Goal: Communication & Community: Answer question/provide support

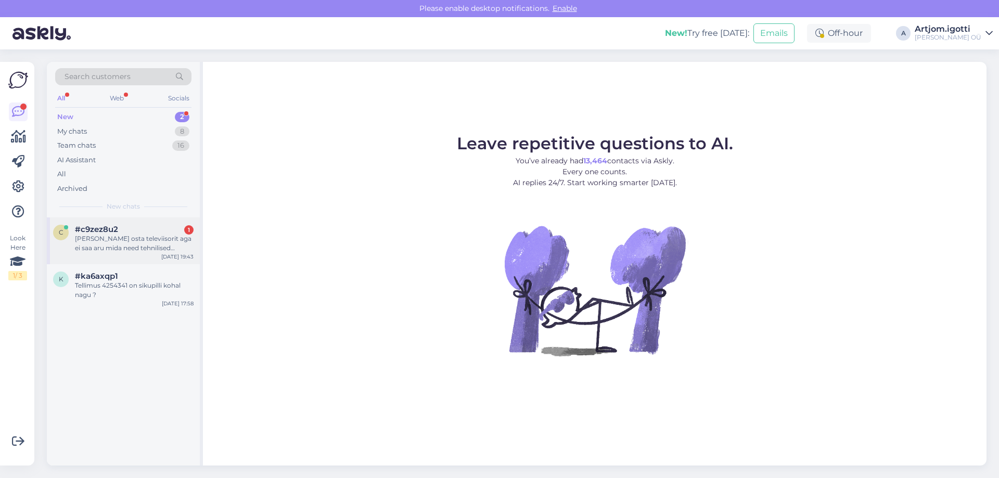
click at [150, 251] on div "[PERSON_NAME] osta televiisorit aga ei saa aru mida need tehnilised andmed tähe…" at bounding box center [134, 243] width 119 height 19
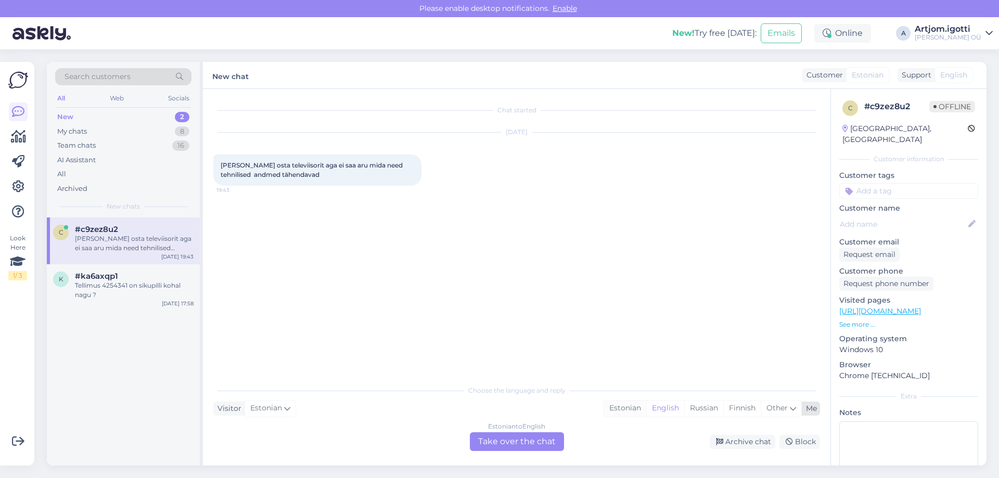
click at [609, 411] on div "Estonian" at bounding box center [625, 409] width 42 height 16
click at [526, 440] on div "Estonian to Estonian Take over the chat" at bounding box center [517, 441] width 94 height 19
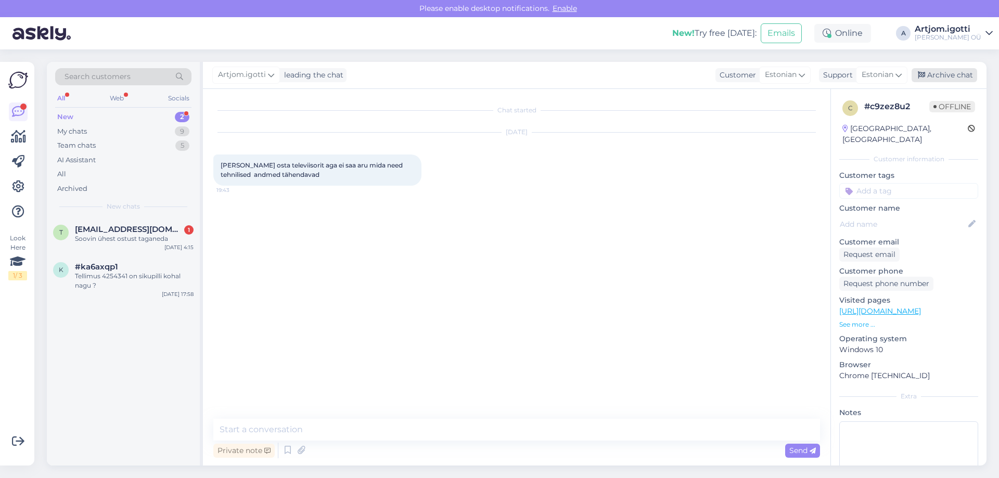
click at [935, 78] on div "Archive chat" at bounding box center [944, 75] width 66 height 14
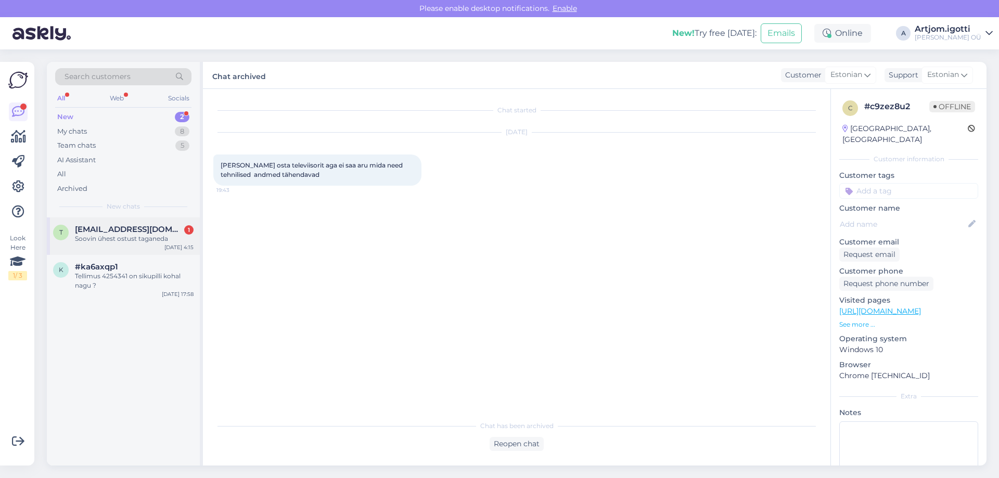
click at [119, 242] on div "Soovin ühest ostust taganeda" at bounding box center [134, 238] width 119 height 9
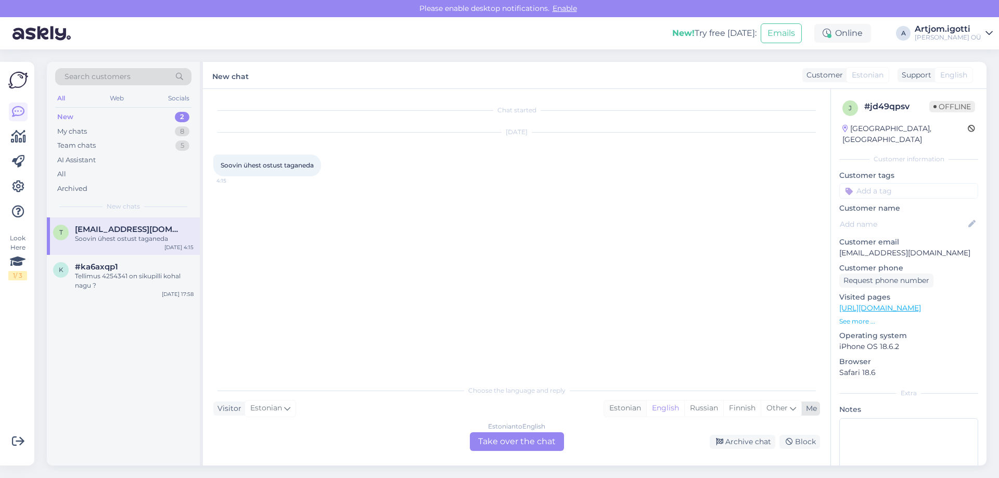
click at [624, 410] on div "Estonian" at bounding box center [625, 409] width 42 height 16
click at [531, 445] on div "Estonian to Estonian Take over the chat" at bounding box center [517, 441] width 94 height 19
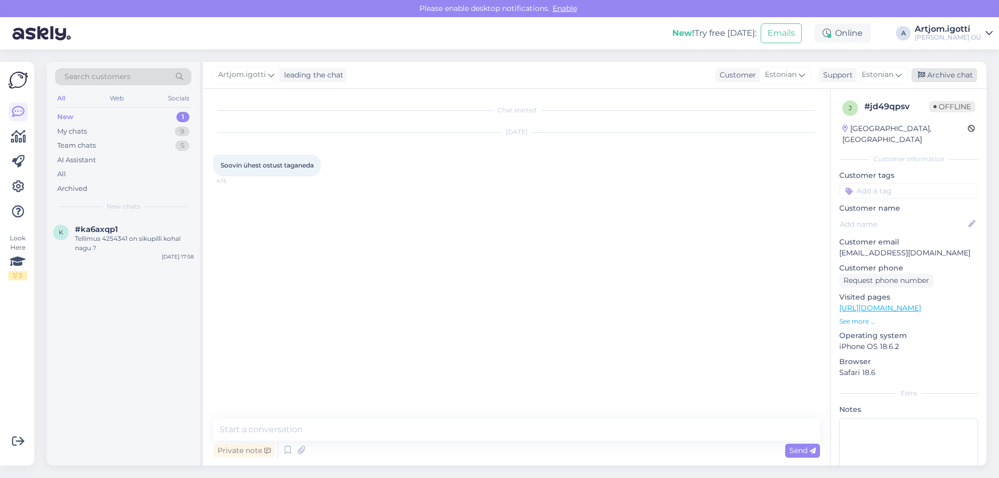
click at [949, 75] on div "Archive chat" at bounding box center [944, 75] width 66 height 14
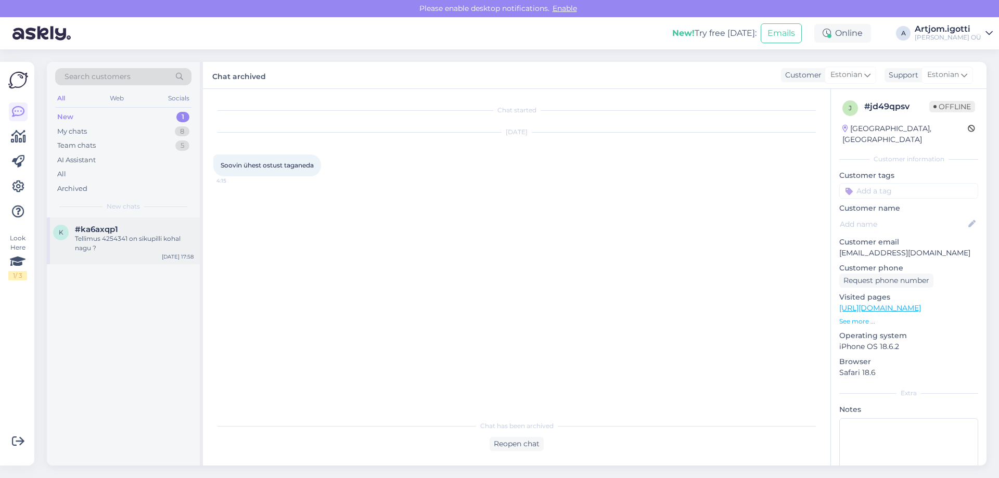
click at [138, 242] on div "Tellimus 4254341 on sikupilli kohal nagu ?" at bounding box center [134, 243] width 119 height 19
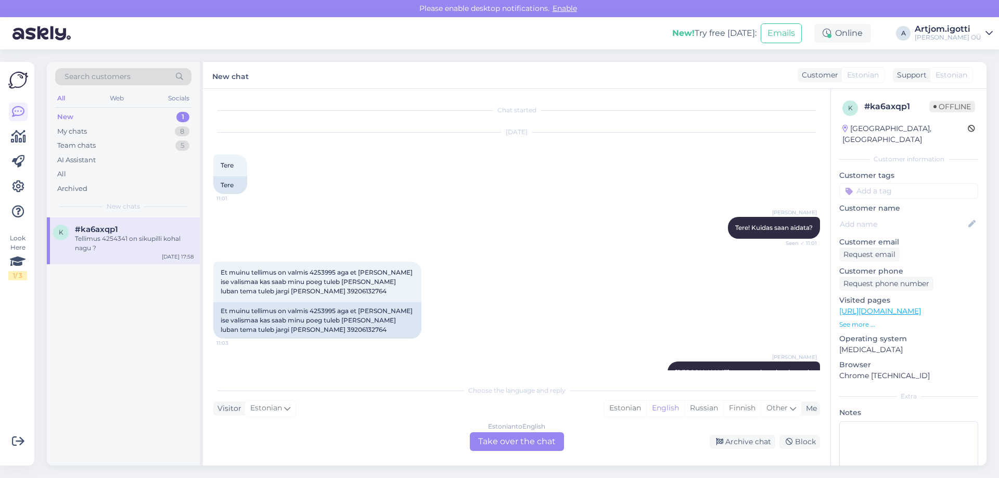
scroll to position [1383, 0]
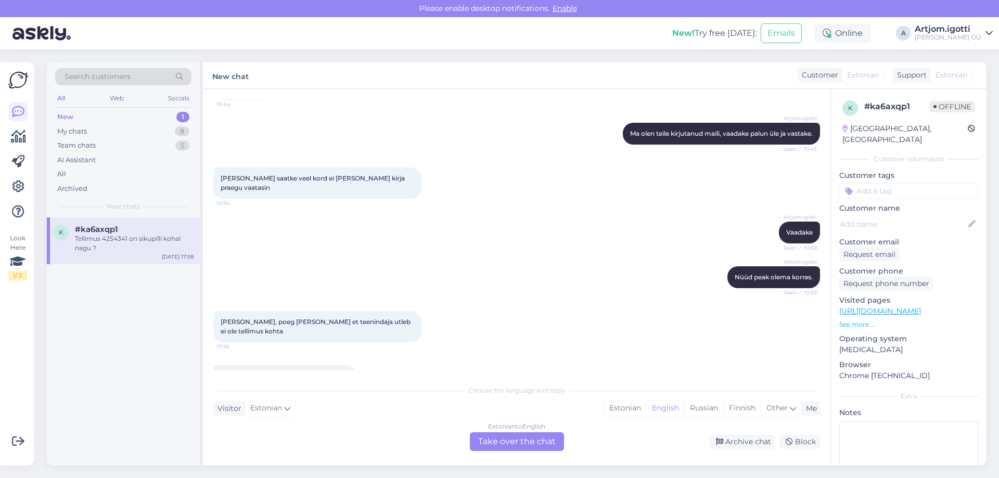
drag, startPoint x: 286, startPoint y: 350, endPoint x: 347, endPoint y: 347, distance: 61.9
click at [347, 372] on span "Tellimus 4254341 on sikupilli kohal nagu ?" at bounding box center [285, 376] width 128 height 8
click at [349, 372] on span "Tellimus 4254341 on sikupilli kohal nagu ?" at bounding box center [285, 376] width 128 height 8
click at [636, 408] on div "Estonian" at bounding box center [625, 409] width 42 height 16
click at [538, 441] on div "Estonian to Estonian Take over the chat" at bounding box center [517, 441] width 94 height 19
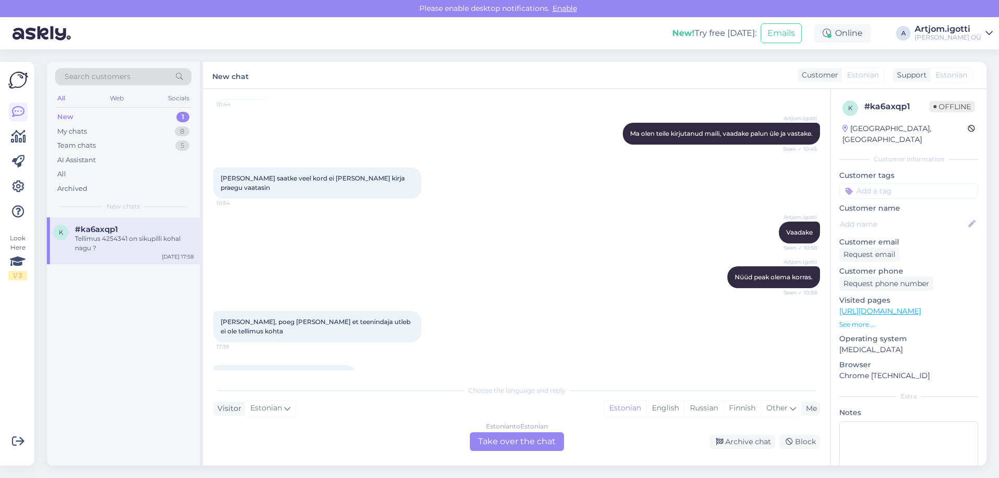
scroll to position [1344, 0]
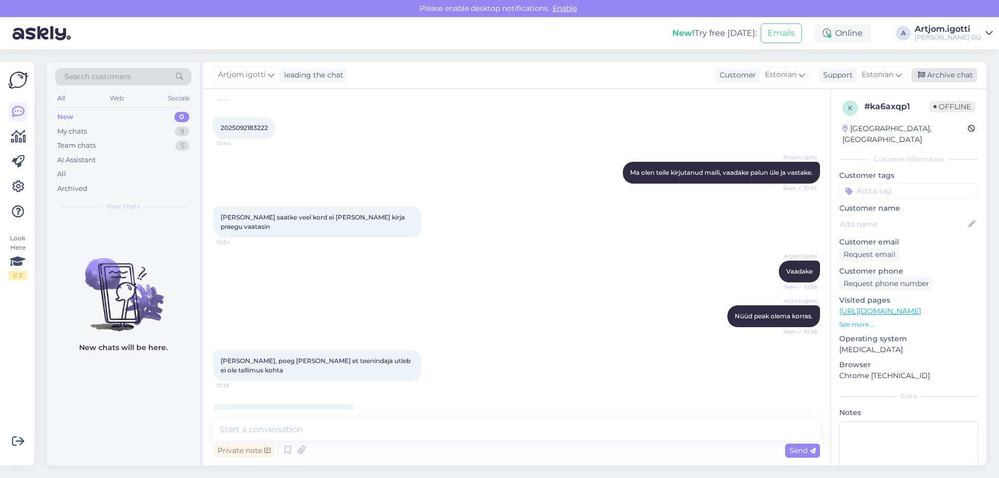
click at [934, 80] on div "Archive chat" at bounding box center [944, 75] width 66 height 14
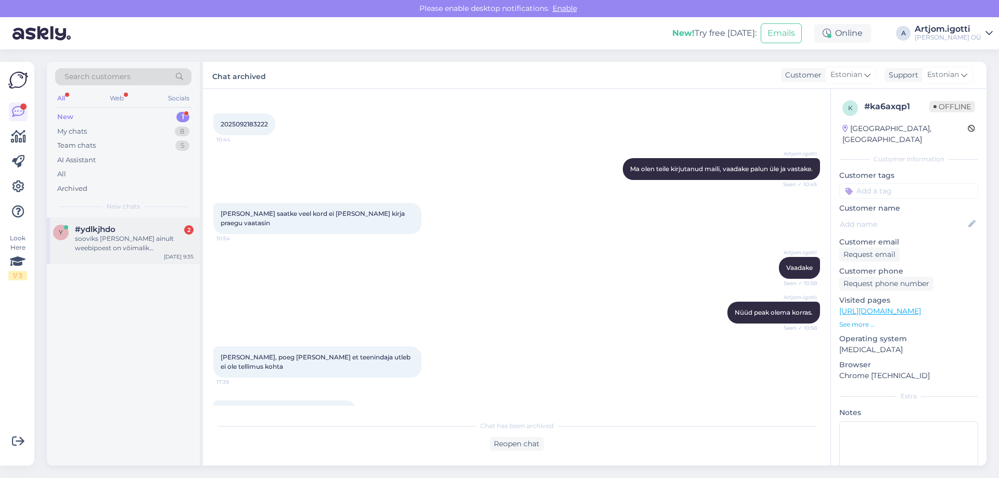
click at [133, 244] on div "sooviks [PERSON_NAME] ainult weebipoest on võimalik [PERSON_NAME] arvutit 14372…" at bounding box center [134, 243] width 119 height 19
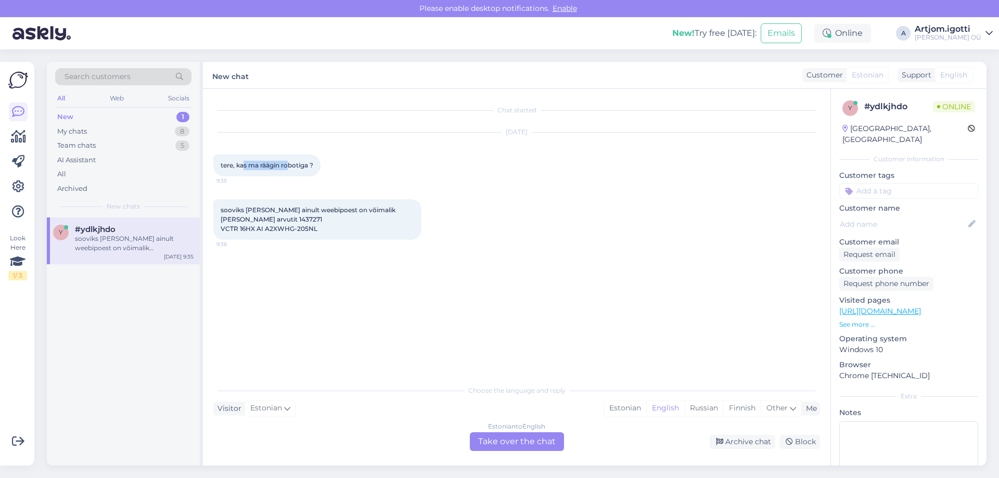
drag, startPoint x: 243, startPoint y: 172, endPoint x: 288, endPoint y: 166, distance: 45.1
click at [288, 166] on div "tere, kas ma räägin robotiga ? 9:35" at bounding box center [266, 166] width 107 height 22
click at [295, 165] on span "tere, kas ma räägin robotiga ?" at bounding box center [267, 165] width 93 height 8
drag, startPoint x: 249, startPoint y: 211, endPoint x: 397, endPoint y: 210, distance: 148.3
click at [396, 210] on span "sooviks [PERSON_NAME] ainult weebipoest on võimalik [PERSON_NAME] arvutit 14372…" at bounding box center [309, 219] width 176 height 27
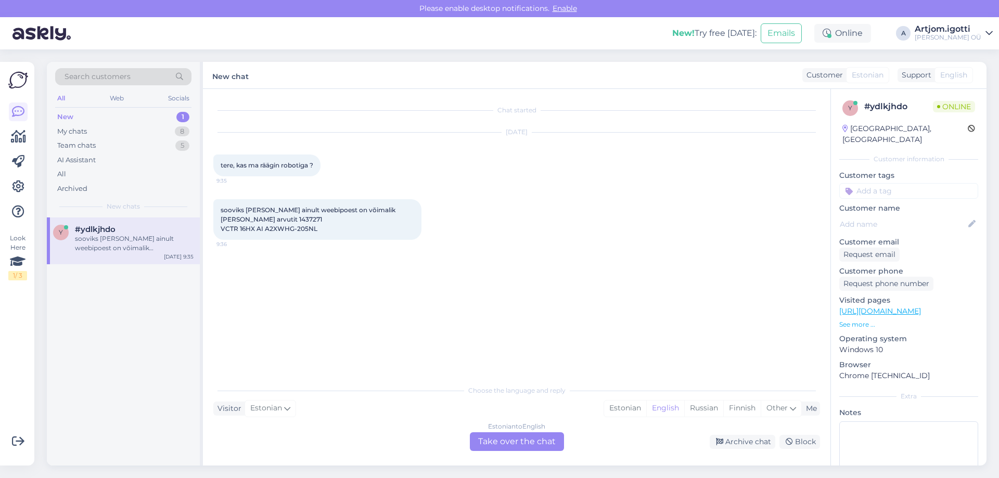
click at [255, 218] on span "sooviks [PERSON_NAME] ainult weebipoest on võimalik [PERSON_NAME] arvutit 14372…" at bounding box center [309, 219] width 176 height 27
copy span "1437271"
click at [630, 414] on div "Estonian" at bounding box center [625, 409] width 42 height 16
click at [530, 442] on div "Estonian to Estonian Take over the chat" at bounding box center [517, 441] width 94 height 19
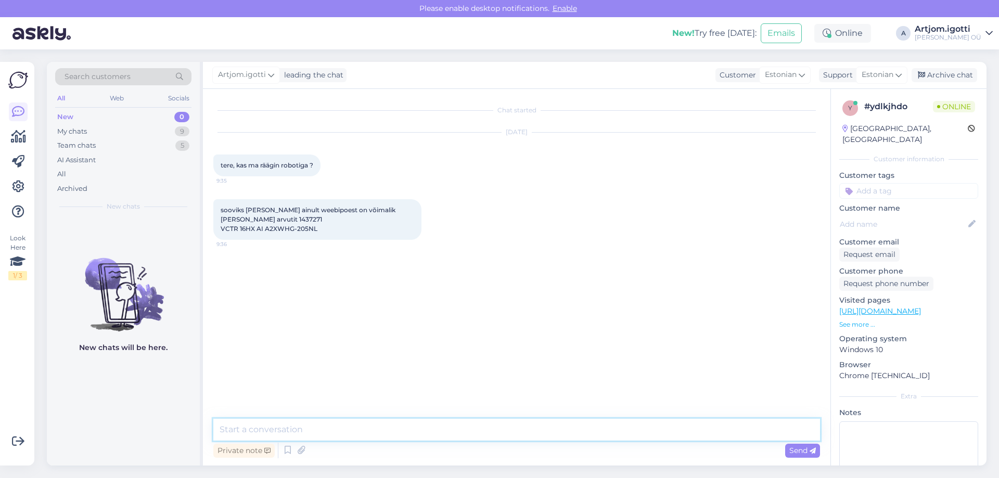
drag, startPoint x: 367, startPoint y: 434, endPoint x: 393, endPoint y: 416, distance: 31.7
click at [367, 434] on textarea at bounding box center [516, 430] width 607 height 22
type textarea "Tere"
type textarea "Seda arvutit lihtsalt ei ole meie poodides, sest ei [PERSON_NAME] sortiment. Po…"
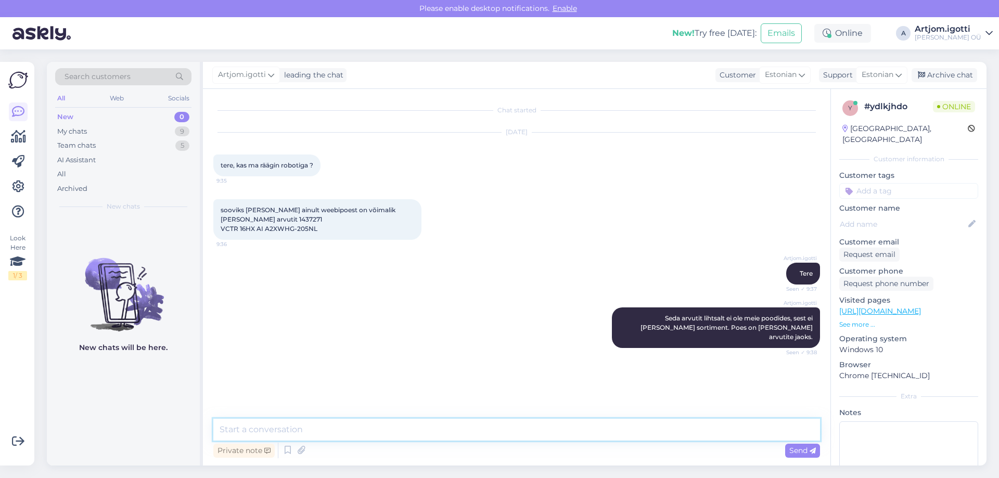
click at [337, 424] on textarea at bounding box center [516, 430] width 607 height 22
type textarea "Tarnija laos seda on, kui tellida siis tarne on 3-5 tööpäeva."
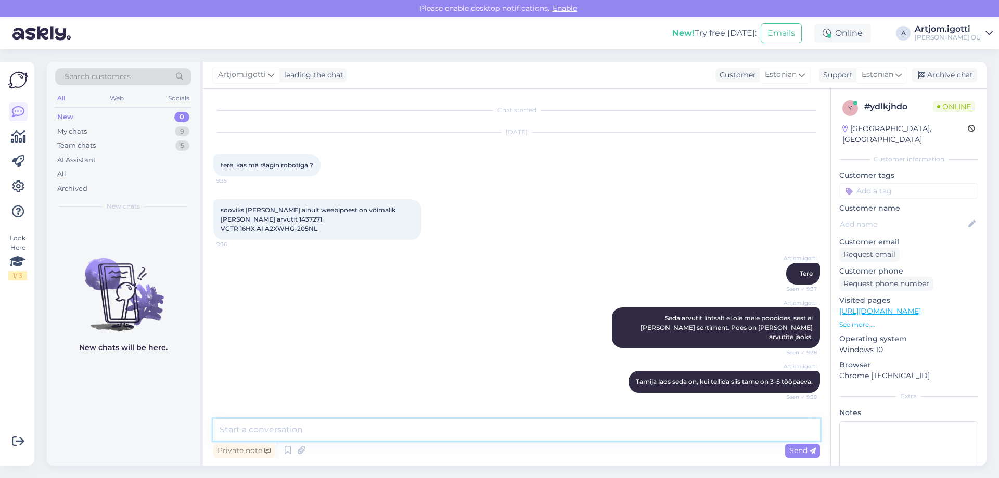
scroll to position [40, 0]
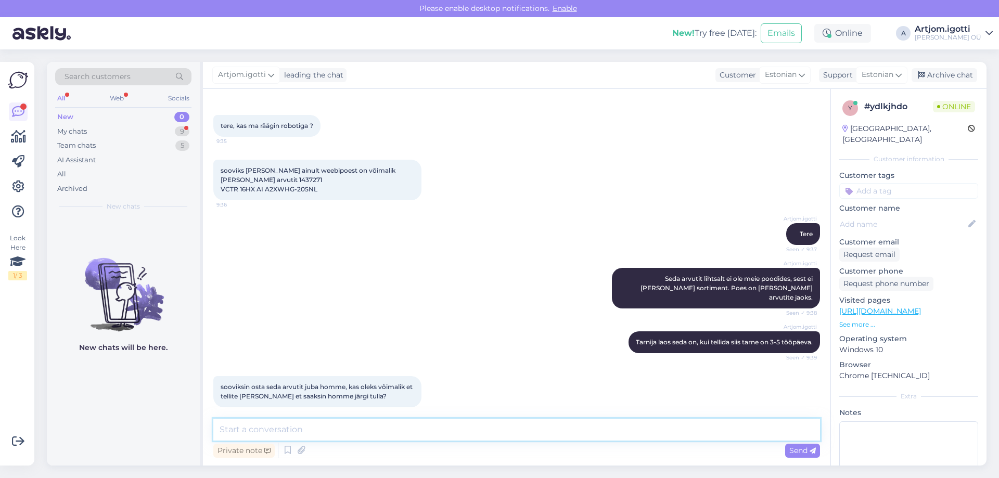
click at [341, 423] on textarea at bounding box center [516, 430] width 607 height 22
type textarea "Kahjuks nii kiiresti arvuti [PERSON_NAME]."
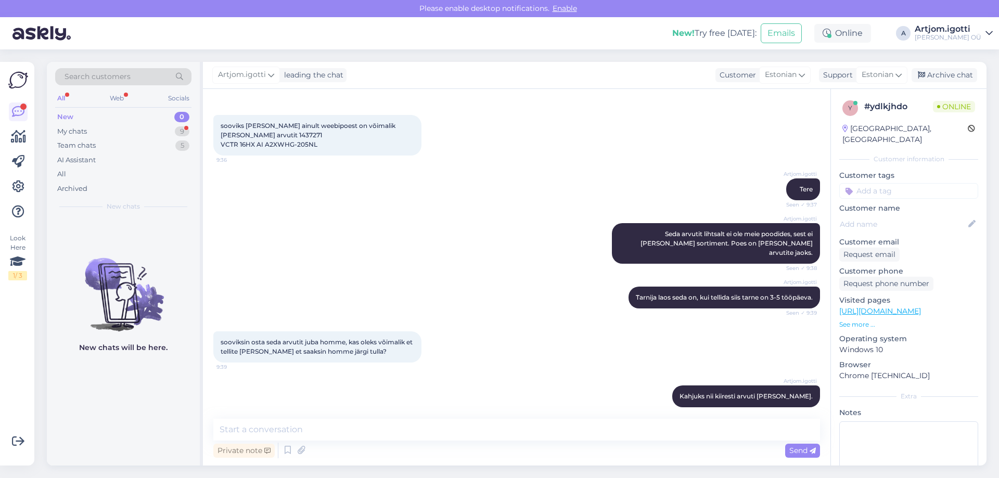
scroll to position [129, 0]
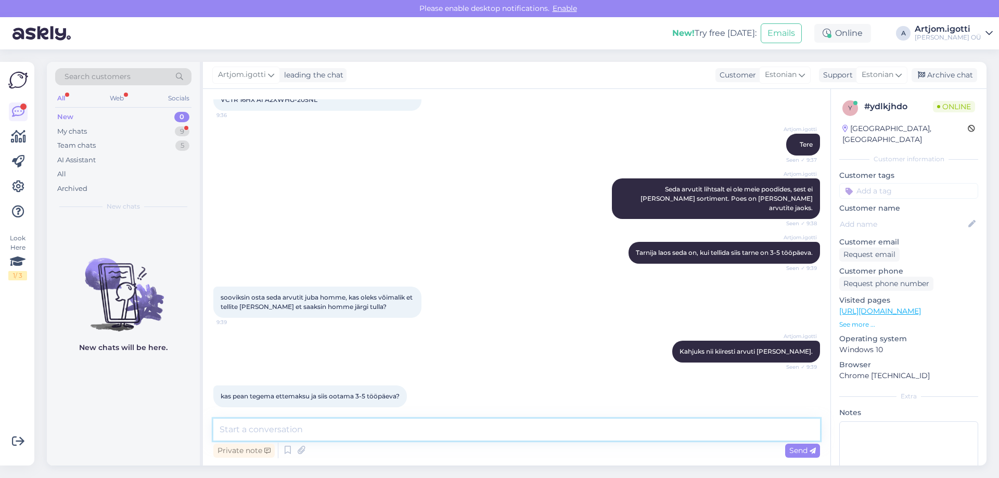
click at [367, 429] on textarea at bounding box center [516, 430] width 607 height 22
click at [280, 431] on textarea at bounding box center [516, 430] width 607 height 22
click at [307, 430] on textarea at bounding box center [516, 430] width 607 height 22
type textarea "K"
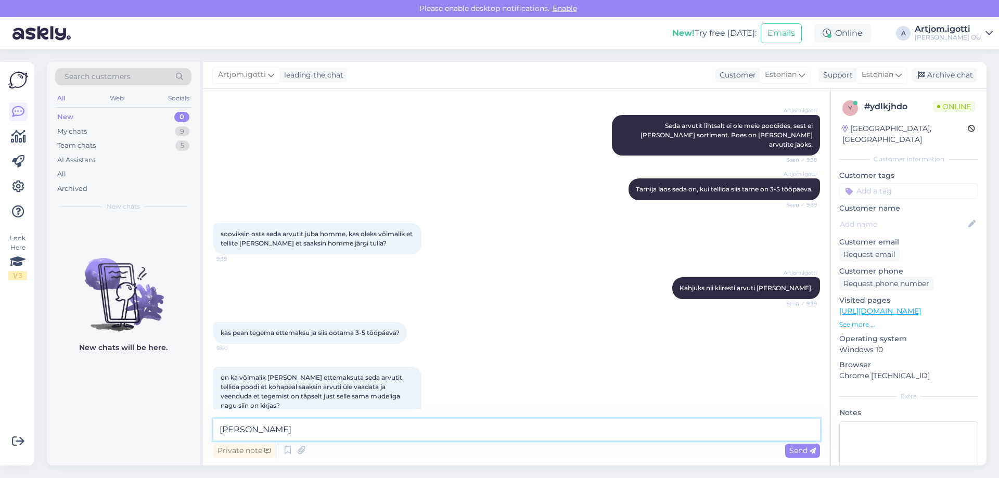
type textarea "J"
type textarea "K"
click at [303, 428] on textarea "Nende toodega" at bounding box center [516, 430] width 607 height 22
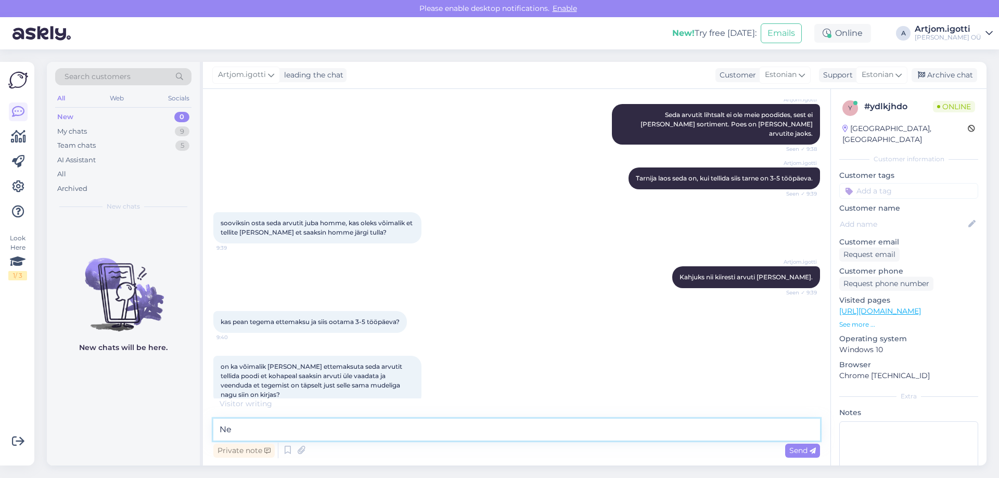
type textarea "N"
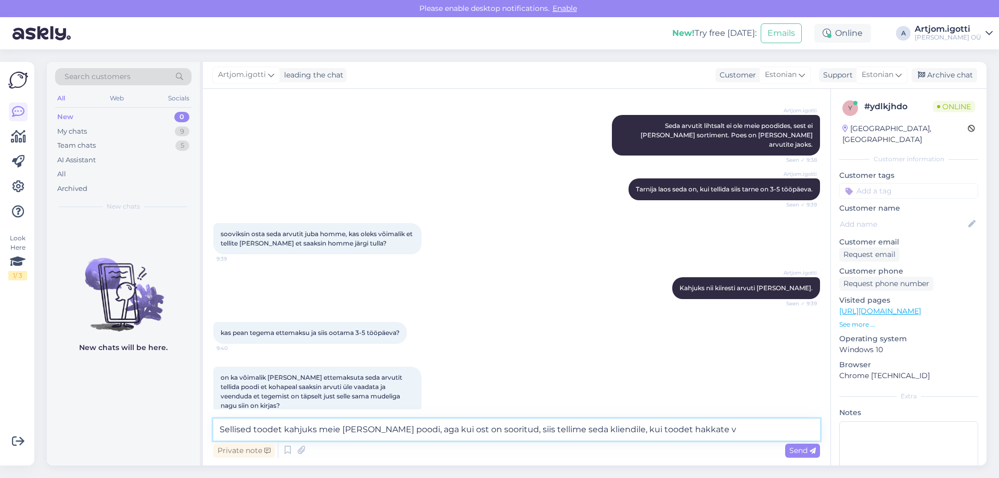
scroll to position [265, 0]
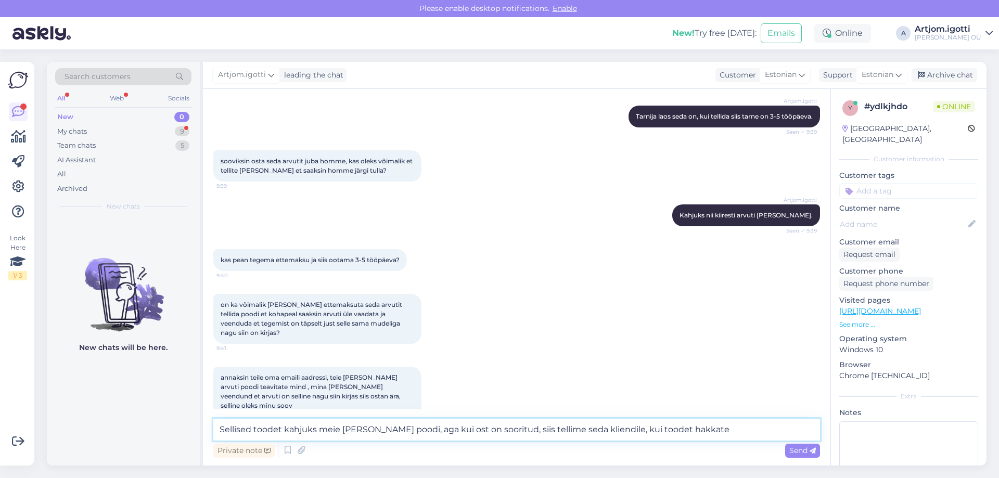
drag, startPoint x: 741, startPoint y: 440, endPoint x: 37, endPoint y: 429, distance: 703.9
click at [3, 431] on div "Look Here 1 / 3 Get more Your checklist to get more value from Askly. Close Con…" at bounding box center [499, 263] width 999 height 429
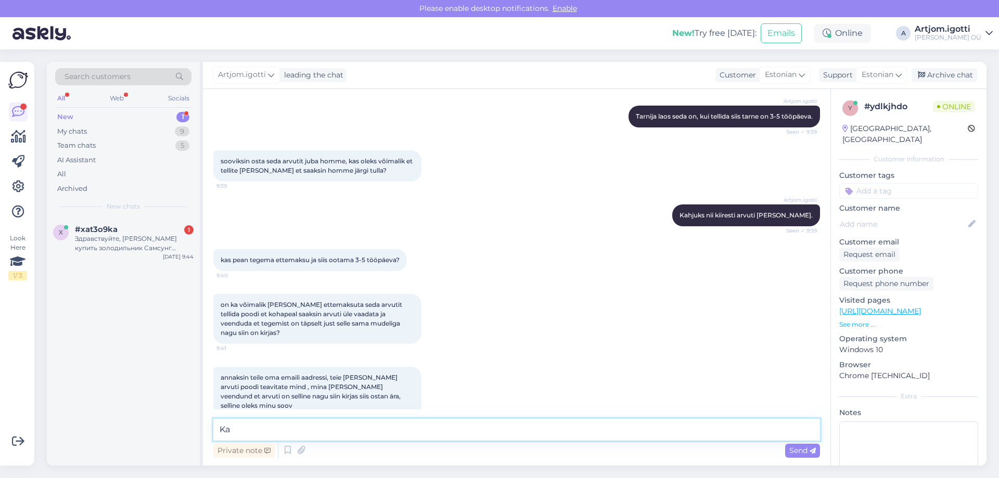
type textarea "K"
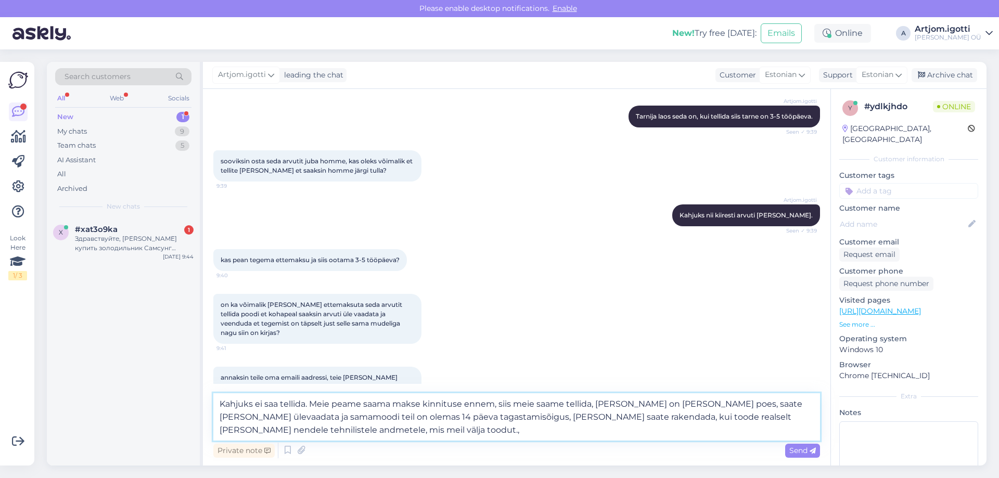
type textarea "Kahjuks ei saa tellida. Meie peame saama makse kinnituse ennem, siis meie saame…"
click at [482, 403] on textarea "Kahjuks ei saa tellida. Meie peame saama makse kinnituse ennem, siis meie saame…" at bounding box center [516, 416] width 607 height 47
click at [497, 404] on textarea "Kahjuks ei saa tellida. Meie peame saama makse kinnituse ennem, siis meie saame…" at bounding box center [516, 416] width 607 height 47
drag, startPoint x: 542, startPoint y: 403, endPoint x: 590, endPoint y: 401, distance: 48.9
click at [590, 401] on textarea "Kahjuks ei saa tellida. Meie peame saama makse kinnituse ennem, siis meie saame…" at bounding box center [516, 416] width 607 height 47
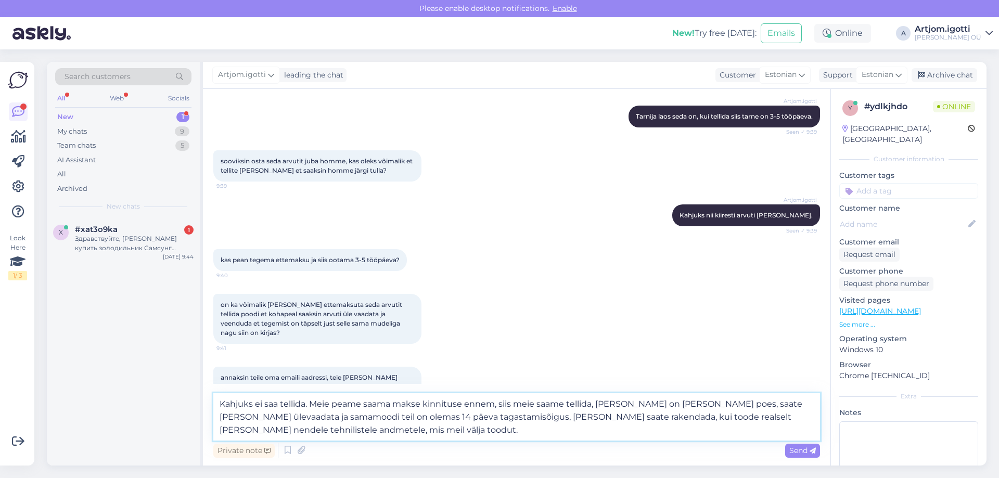
drag, startPoint x: 452, startPoint y: 416, endPoint x: 319, endPoint y: 435, distance: 134.0
click at [319, 435] on textarea "Kahjuks ei saa tellida. Meie peame saama makse kinnituse ennem, siis meie saame…" at bounding box center [516, 416] width 607 height 47
click at [319, 434] on textarea "Kahjuks ei saa tellida. Meie peame saama makse kinnituse ennem, siis meie saame…" at bounding box center [516, 416] width 607 height 47
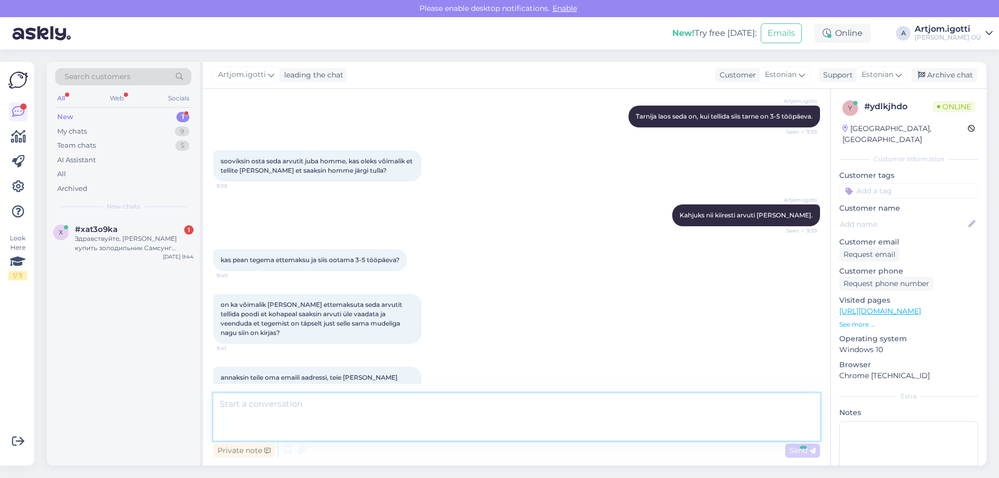
scroll to position [357, 0]
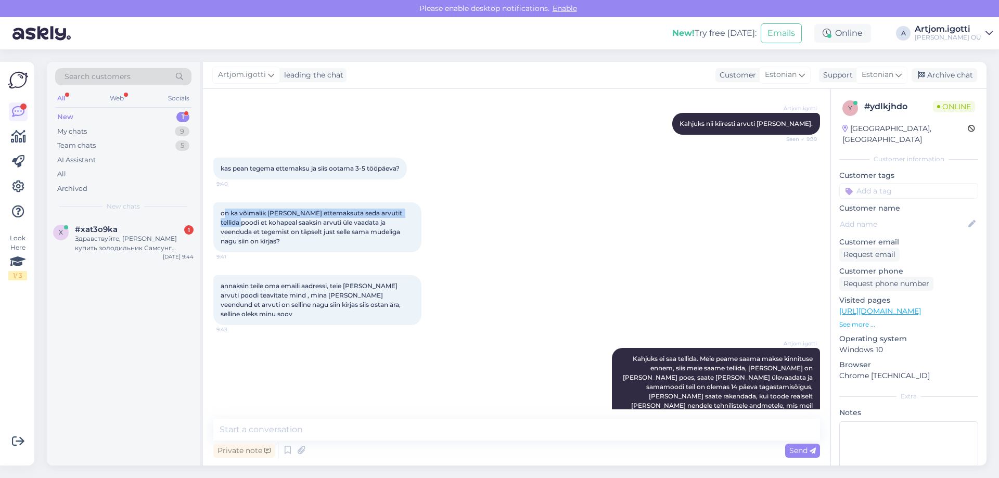
drag, startPoint x: 251, startPoint y: 204, endPoint x: 398, endPoint y: 210, distance: 146.8
click at [443, 203] on div "on ka võimalik [PERSON_NAME] ettemaksuta seda arvutit tellida poodi et kohapeal…" at bounding box center [516, 227] width 607 height 73
click at [122, 228] on div "#xat3o9ka 1" at bounding box center [134, 229] width 119 height 9
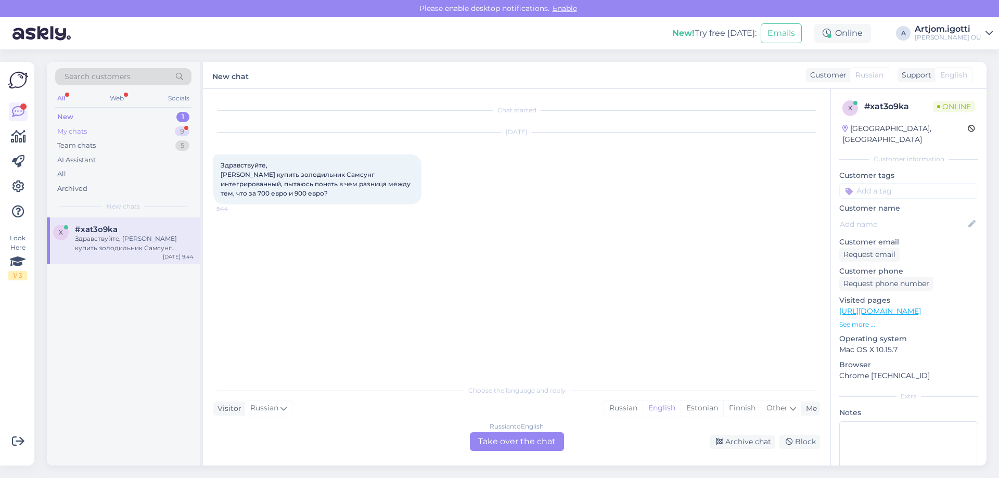
click at [146, 139] on div "Team chats 5" at bounding box center [123, 145] width 136 height 15
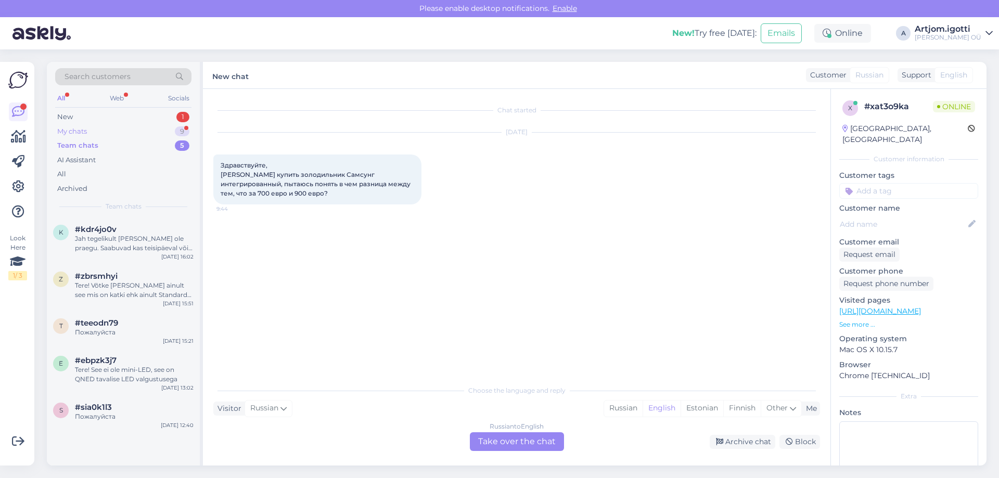
click at [141, 132] on div "My chats 9" at bounding box center [123, 131] width 136 height 15
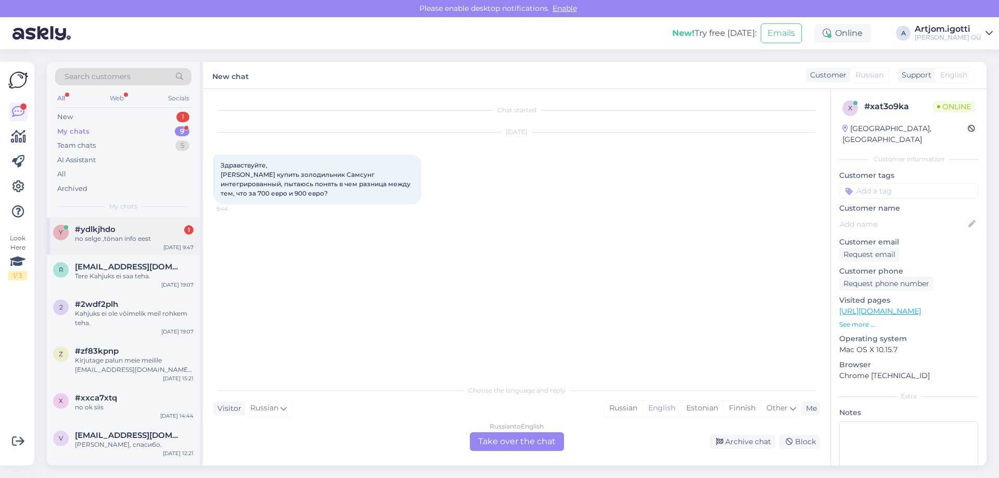
click at [147, 239] on div "no selge ,tönan info eest" at bounding box center [134, 238] width 119 height 9
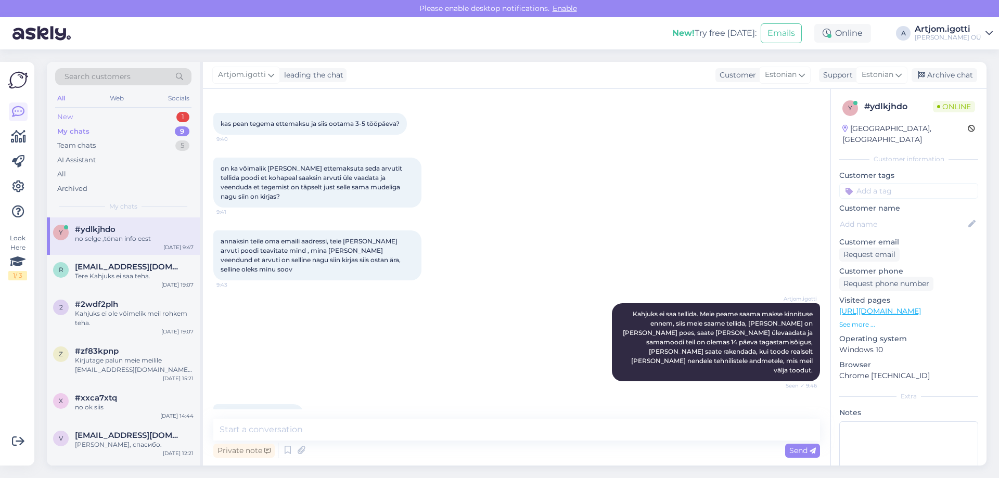
click at [147, 117] on div "New 1" at bounding box center [123, 117] width 136 height 15
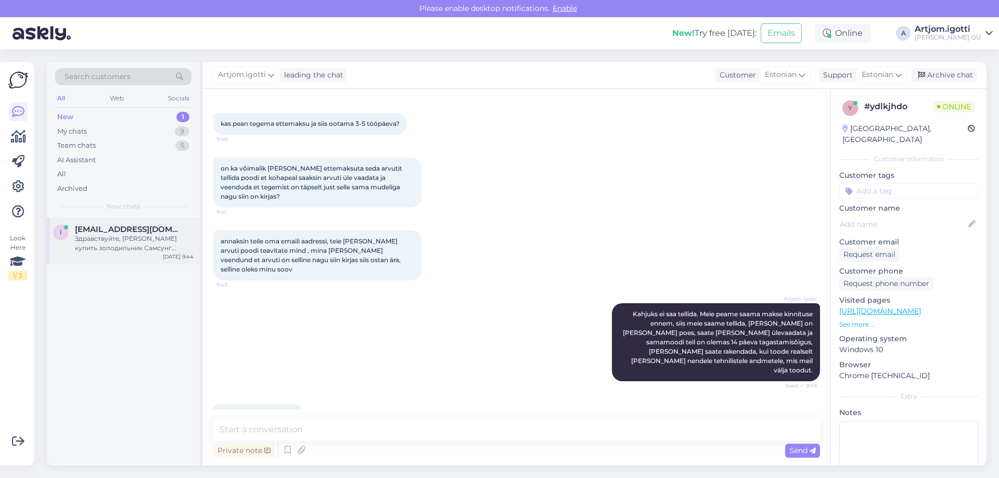
click at [139, 246] on div "Здравствуйте, [PERSON_NAME] купить золодильник Самсунг интегрированный, пытаюсь…" at bounding box center [134, 243] width 119 height 19
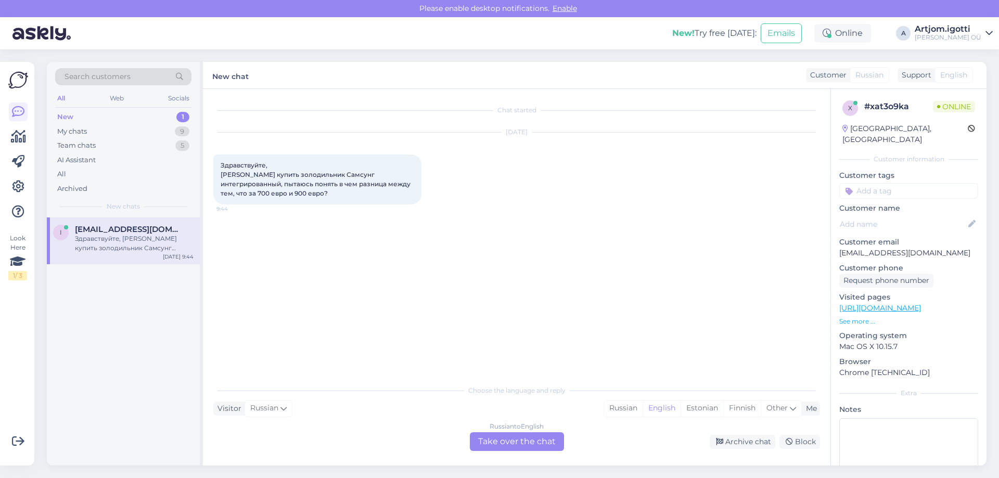
scroll to position [0, 0]
click at [638, 401] on div "Russian" at bounding box center [623, 409] width 38 height 16
click at [548, 439] on div "Russian to Russian Take over the chat" at bounding box center [517, 441] width 94 height 19
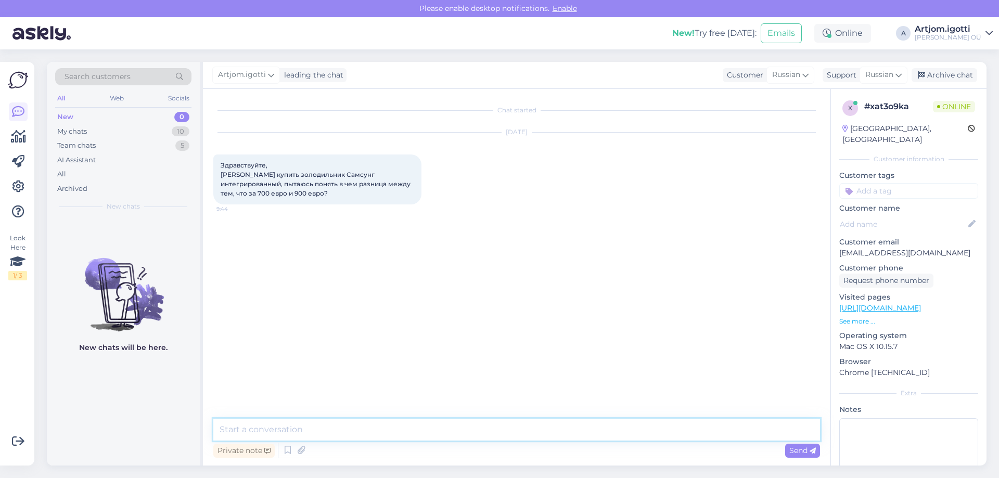
click at [450, 429] on textarea at bounding box center [516, 430] width 607 height 22
type textarea "Ü"
type textarea "Х"
type textarea "Здравствуйте какой именно холодильник за 700 евро вы имеете ввиду"
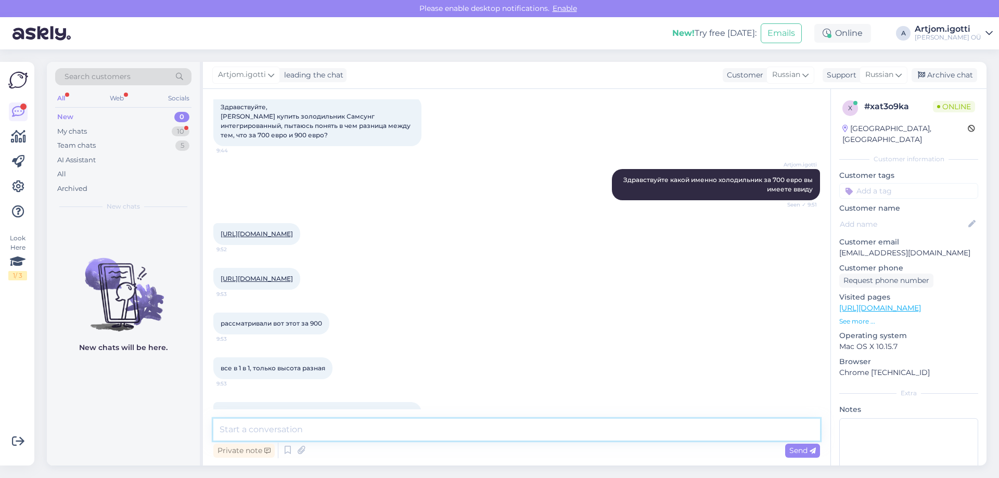
scroll to position [166, 0]
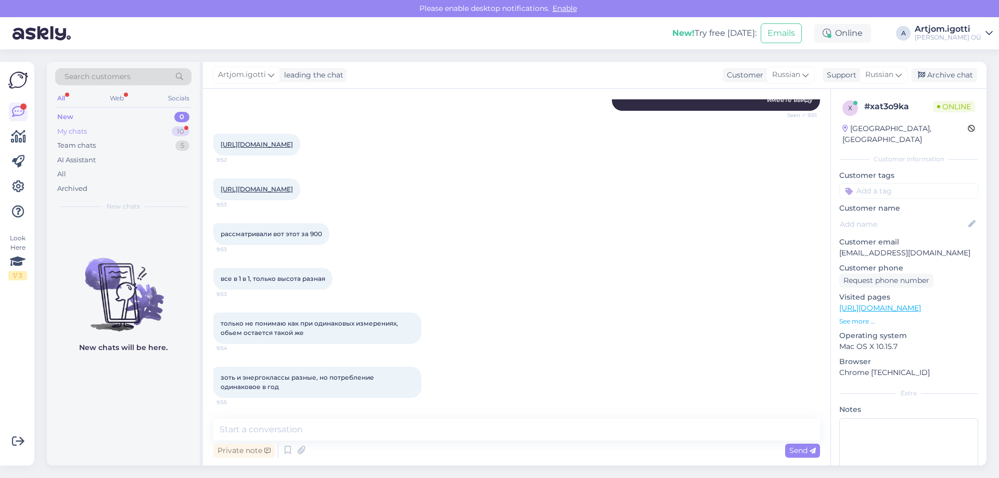
click at [161, 133] on div "My chats 10" at bounding box center [123, 131] width 136 height 15
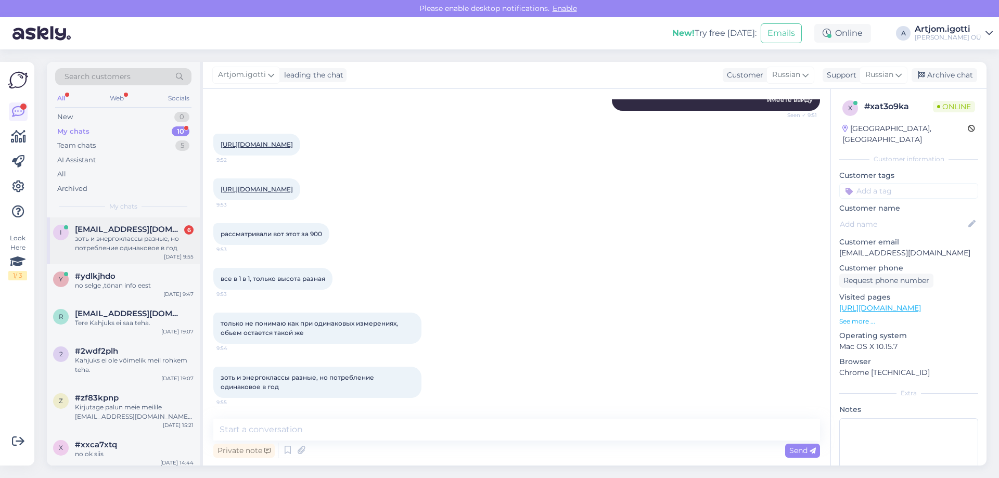
click at [140, 243] on div "зоть и энергоклассы разные, но потребление одинаковое в год" at bounding box center [134, 243] width 119 height 19
drag, startPoint x: 291, startPoint y: 280, endPoint x: 313, endPoint y: 280, distance: 21.8
click at [313, 280] on span "все в 1 в 1, только высота разная" at bounding box center [273, 279] width 105 height 8
drag, startPoint x: 270, startPoint y: 329, endPoint x: 322, endPoint y: 324, distance: 52.2
click at [322, 324] on span "только не понимаю как при одинаковых измерениях, обьем остается такой же" at bounding box center [310, 327] width 179 height 17
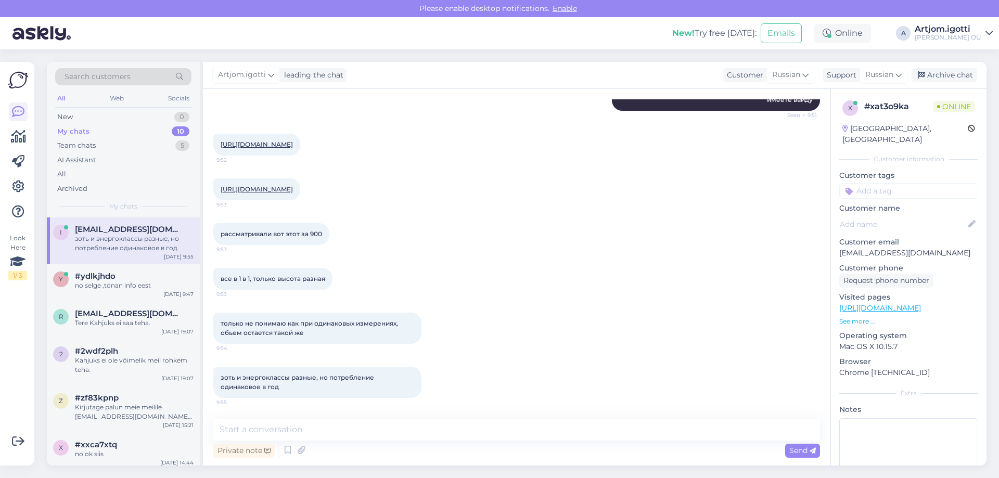
click at [299, 325] on span "только не понимаю как при одинаковых измерениях, обьем остается такой же" at bounding box center [310, 327] width 179 height 17
click at [372, 426] on textarea at bounding box center [516, 430] width 607 height 22
type textarea "Y"
type textarea "T"
type textarea "н"
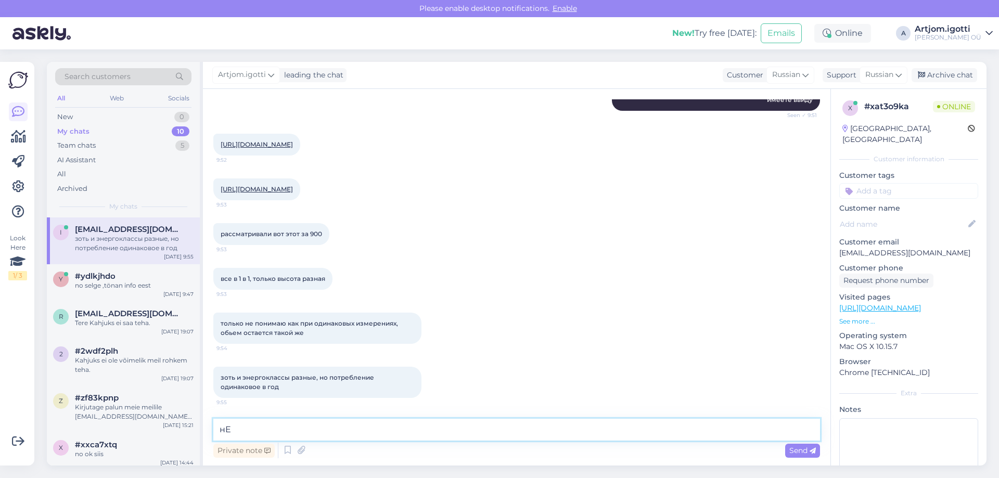
type textarea "н"
type textarea "Нет здесь какая то ошибка. У этих моделей должен быть одинаковый класс. Я напиш…"
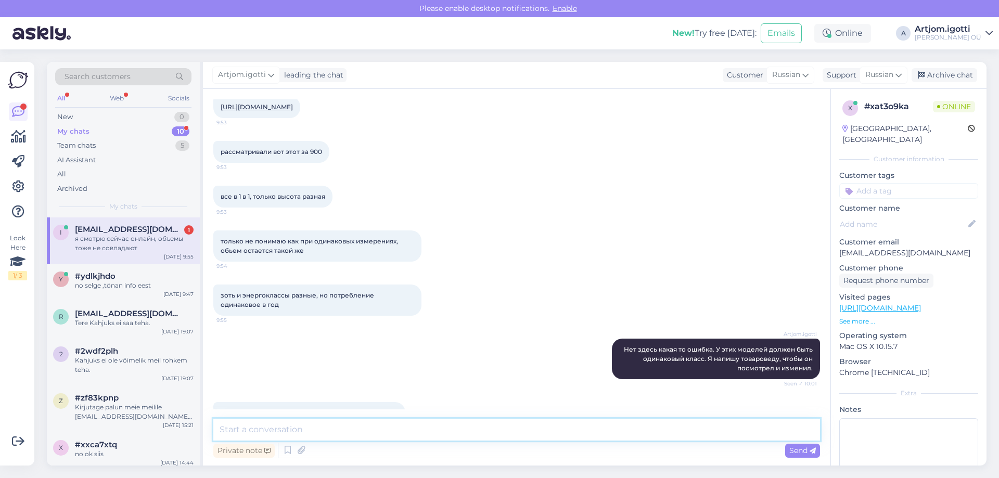
scroll to position [275, 0]
